Goal: Use online tool/utility: Use online tool/utility

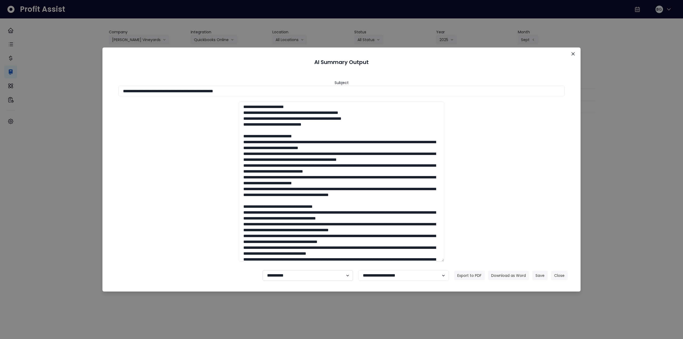
click at [319, 276] on select "**********" at bounding box center [308, 275] width 91 height 11
select select "********"
click at [263, 270] on select "**********" at bounding box center [308, 275] width 91 height 11
click at [539, 276] on button "Save" at bounding box center [540, 276] width 15 height 10
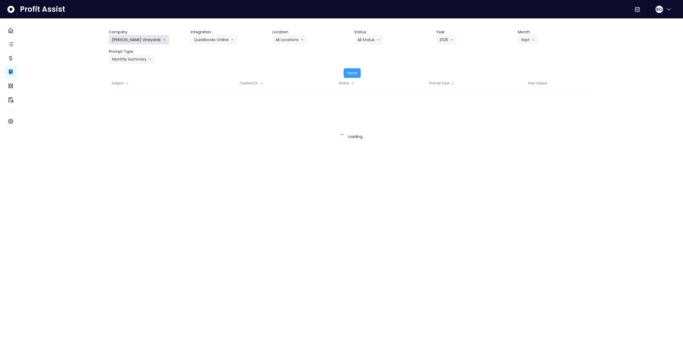
click at [143, 39] on button "[PERSON_NAME] Vineyards" at bounding box center [139, 40] width 60 height 10
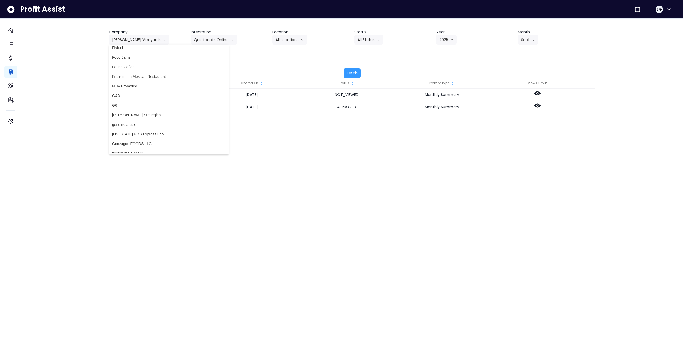
scroll to position [587, 0]
click at [152, 116] on span "Gonzague FOODS LLC" at bounding box center [169, 117] width 114 height 5
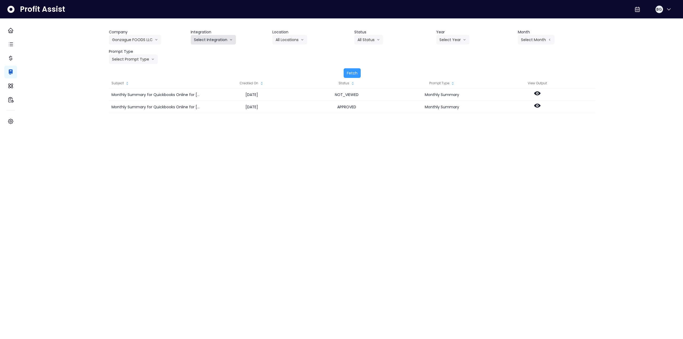
drag, startPoint x: 214, startPoint y: 40, endPoint x: 206, endPoint y: 51, distance: 13.3
click at [213, 40] on button "Select Integration" at bounding box center [213, 40] width 45 height 10
click at [206, 51] on span "quickbooks" at bounding box center [203, 50] width 19 height 5
click at [445, 38] on button "Select Year" at bounding box center [452, 40] width 33 height 10
click at [438, 72] on li "2025" at bounding box center [443, 70] width 15 height 10
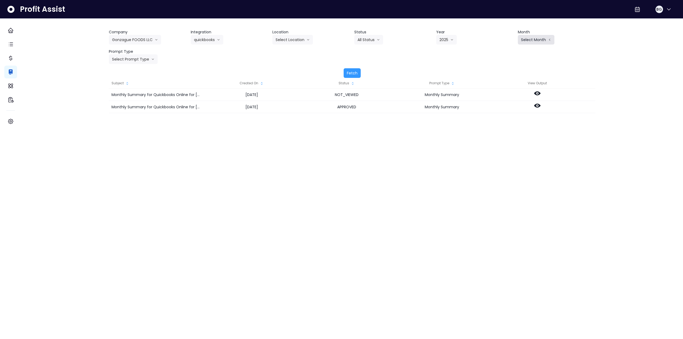
click at [530, 39] on button "Select Month" at bounding box center [536, 40] width 37 height 10
click at [501, 121] on li "Sept" at bounding box center [509, 118] width 17 height 10
click at [143, 61] on button "Select Prompt Type" at bounding box center [133, 59] width 49 height 10
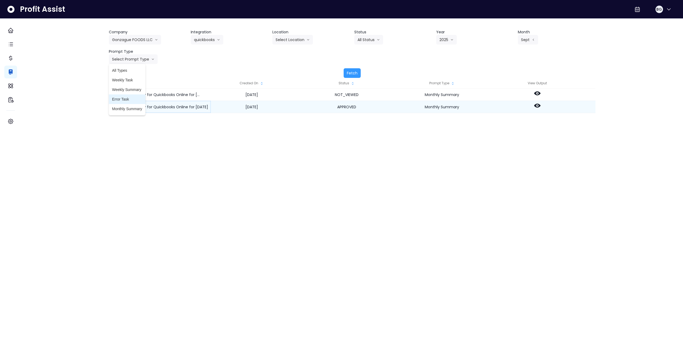
click at [134, 107] on span "Monthly Summary" at bounding box center [127, 108] width 30 height 5
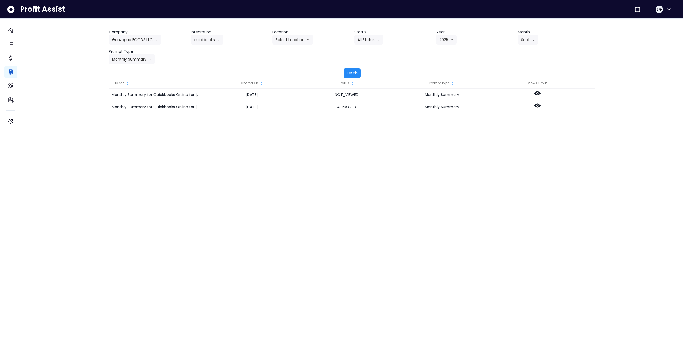
click at [356, 71] on button "Fetch" at bounding box center [352, 73] width 17 height 10
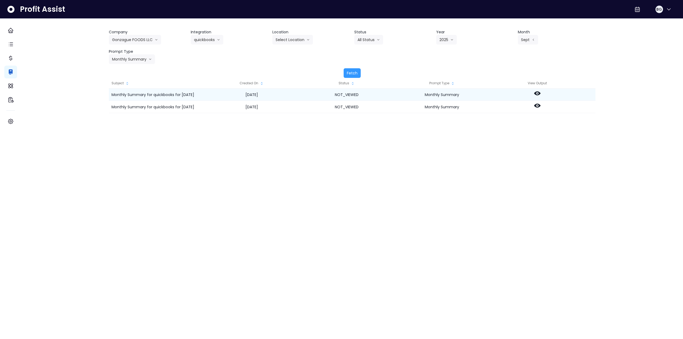
click at [545, 90] on div at bounding box center [537, 95] width 95 height 12
click at [538, 93] on circle at bounding box center [537, 93] width 1 height 1
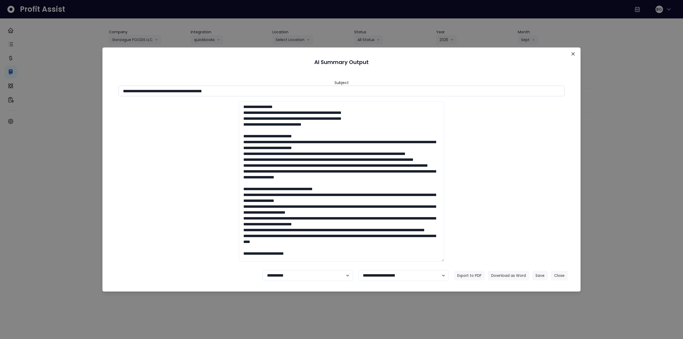
drag, startPoint x: 203, startPoint y: 90, endPoint x: 268, endPoint y: 89, distance: 65.1
click at [268, 89] on input "**********" at bounding box center [342, 91] width 446 height 11
click at [502, 276] on button "Download as Word" at bounding box center [508, 276] width 41 height 10
drag, startPoint x: 633, startPoint y: 153, endPoint x: 598, endPoint y: 136, distance: 39.4
click at [633, 153] on div "**********" at bounding box center [341, 169] width 683 height 339
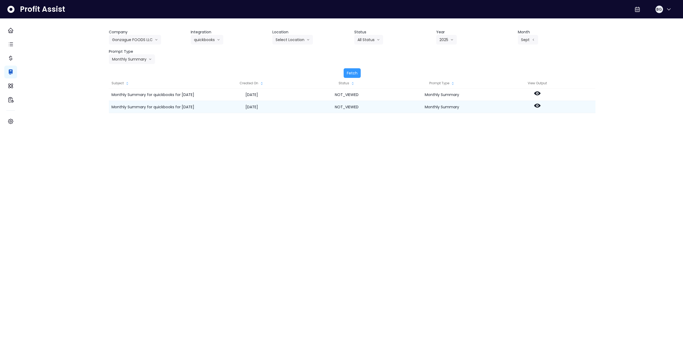
click at [541, 105] on icon at bounding box center [537, 106] width 6 height 4
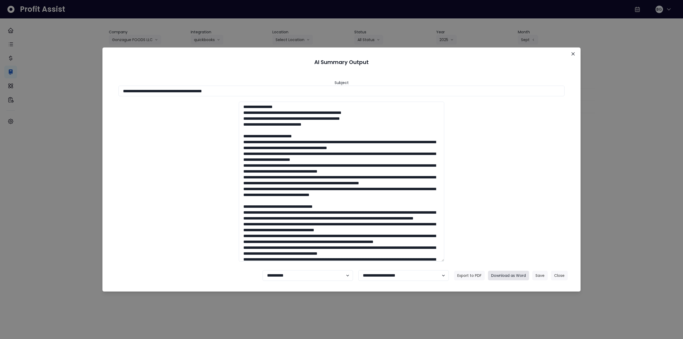
click at [516, 274] on button "Download as Word" at bounding box center [508, 276] width 41 height 10
